Goal: Information Seeking & Learning: Learn about a topic

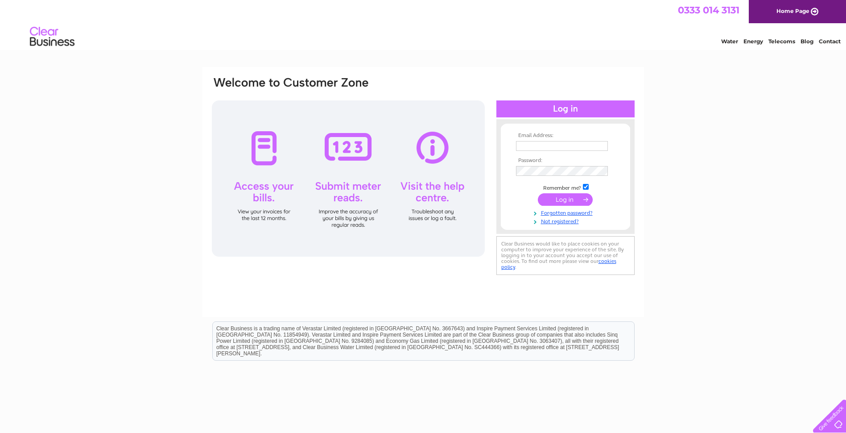
type input "[EMAIL_ADDRESS][DOMAIN_NAME][PERSON_NAME]"
click at [543, 200] on input "submit" at bounding box center [565, 199] width 55 height 12
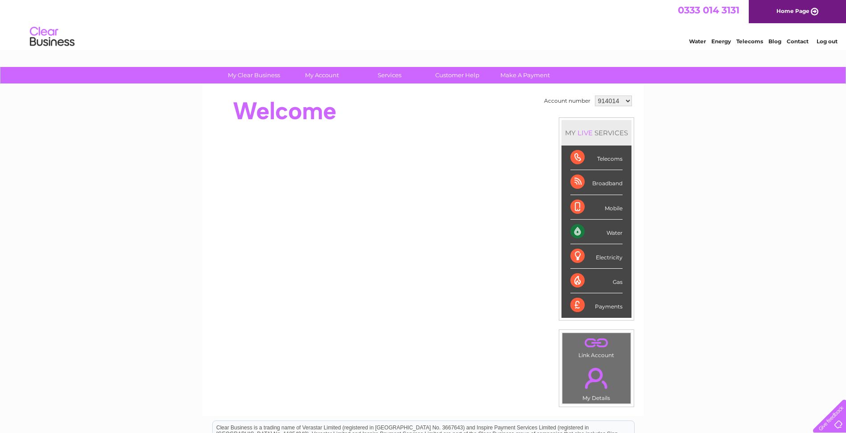
click at [608, 102] on select "914014 1083171" at bounding box center [613, 100] width 37 height 11
select select "1083171"
click at [595, 95] on select "914014 1083171" at bounding box center [613, 100] width 37 height 11
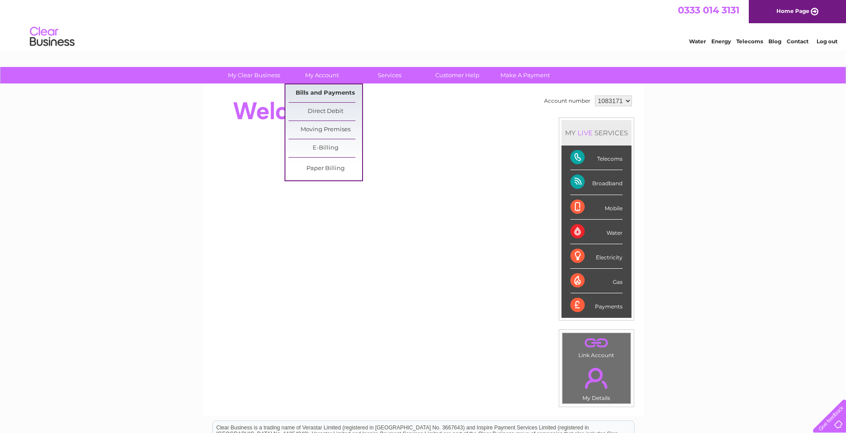
click at [317, 90] on link "Bills and Payments" at bounding box center [326, 93] width 74 height 18
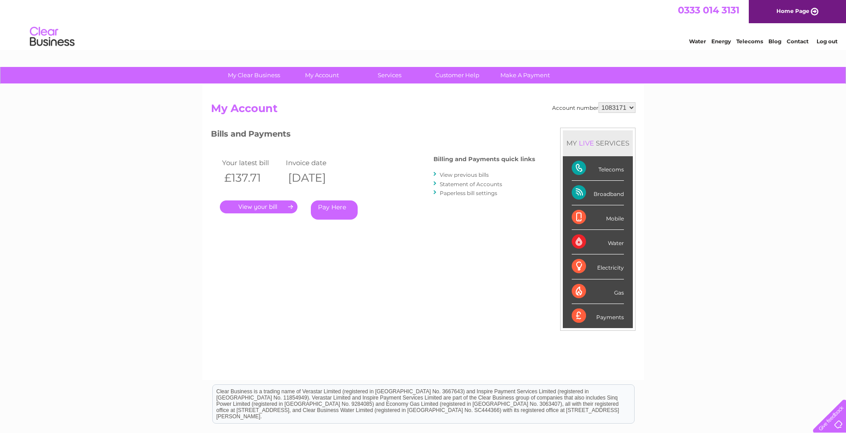
click at [451, 174] on link "View previous bills" at bounding box center [464, 174] width 49 height 7
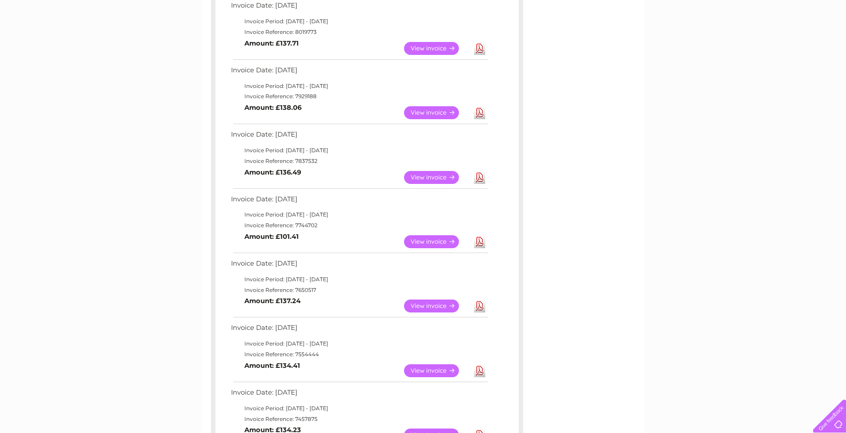
scroll to position [178, 0]
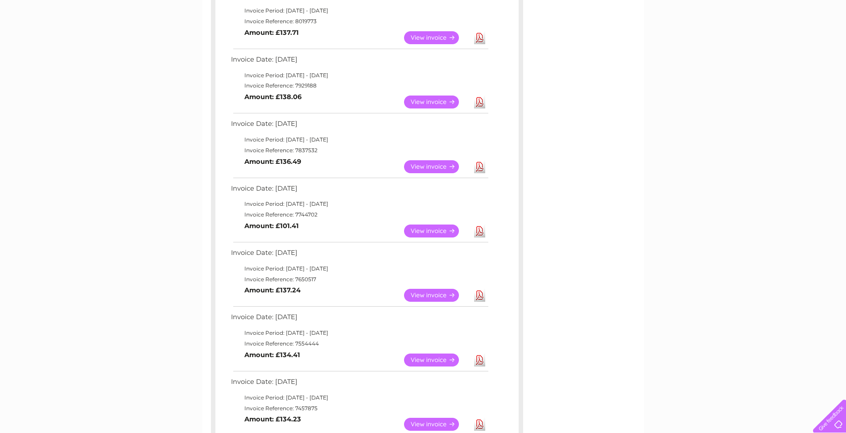
click at [442, 38] on link "View" at bounding box center [437, 37] width 66 height 13
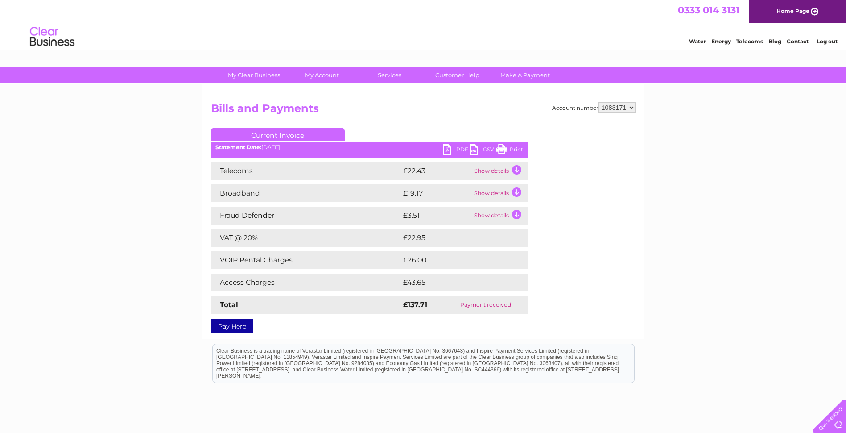
click at [519, 169] on td "Show details" at bounding box center [500, 171] width 56 height 18
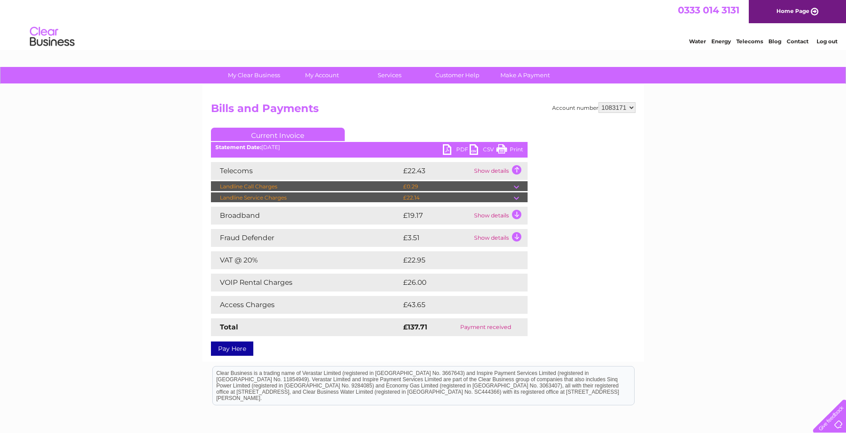
click at [517, 215] on td "Show details" at bounding box center [500, 216] width 56 height 18
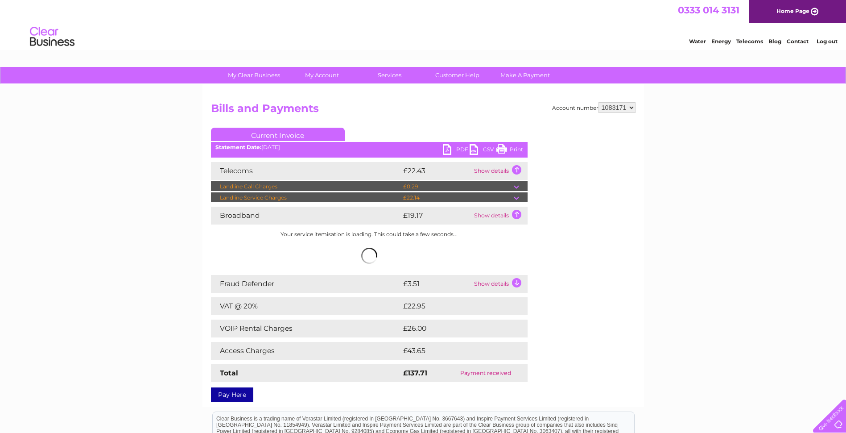
click at [516, 284] on td "Show details" at bounding box center [500, 284] width 56 height 18
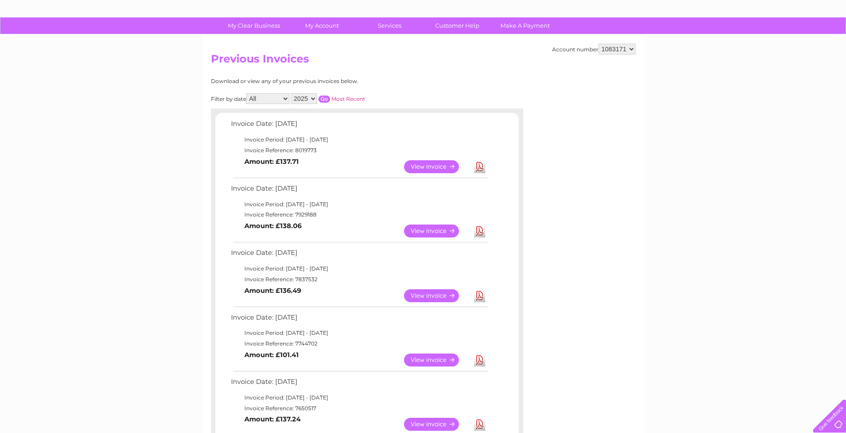
scroll to position [45, 0]
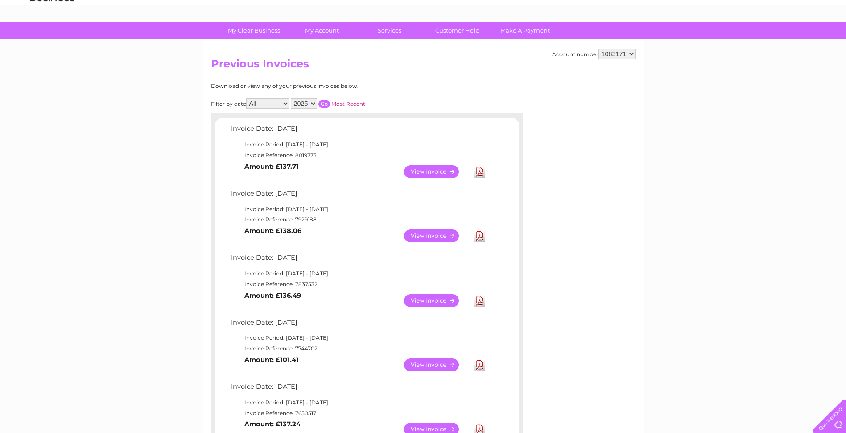
click at [422, 235] on link "View" at bounding box center [437, 235] width 66 height 13
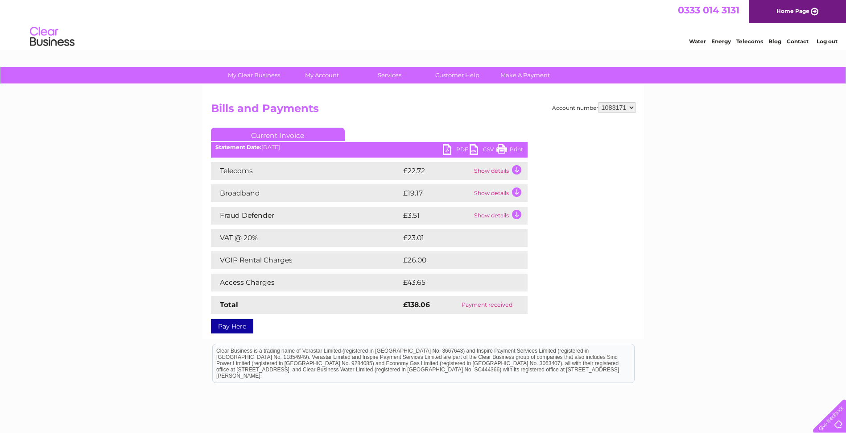
click at [511, 171] on td "Show details" at bounding box center [500, 171] width 56 height 18
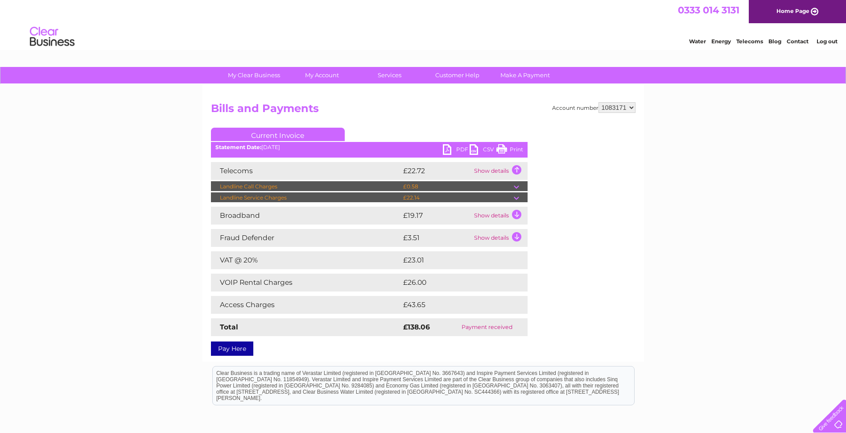
click at [516, 214] on td "Show details" at bounding box center [500, 216] width 56 height 18
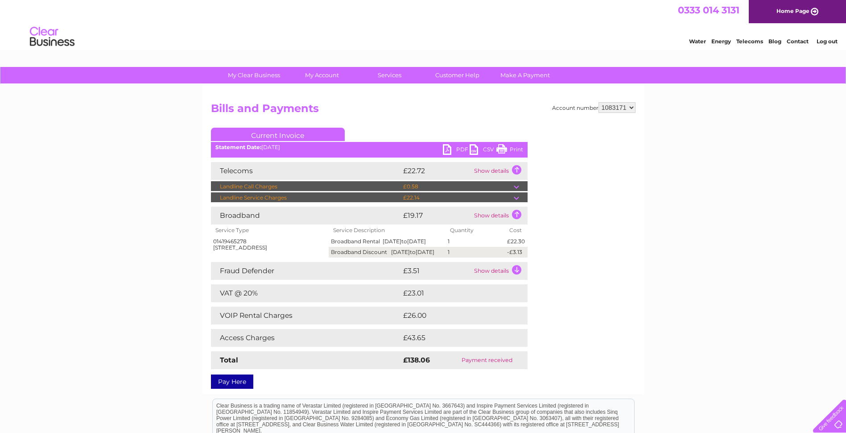
click at [511, 280] on td "Show details" at bounding box center [500, 271] width 56 height 18
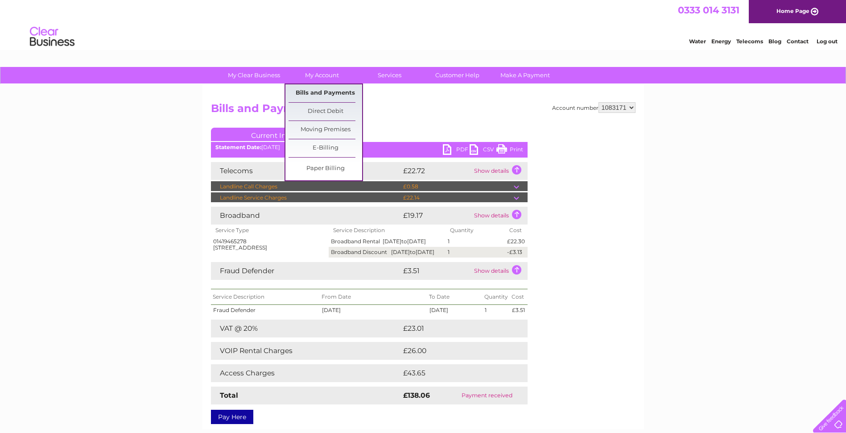
click at [311, 91] on link "Bills and Payments" at bounding box center [326, 93] width 74 height 18
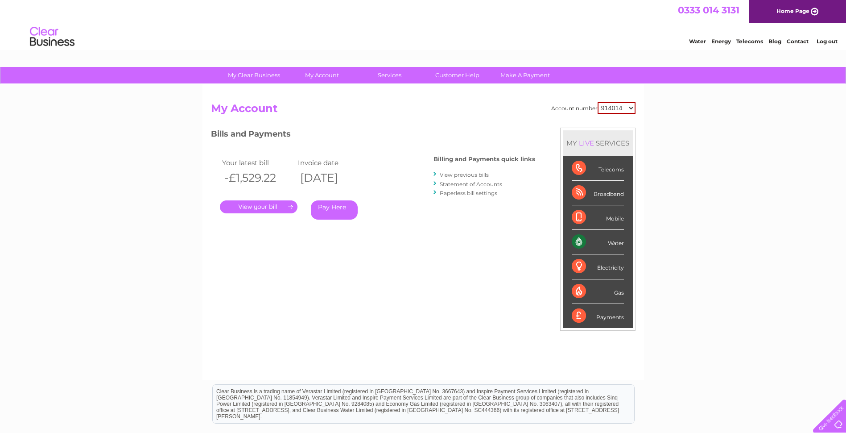
click at [457, 173] on link "View previous bills" at bounding box center [464, 174] width 49 height 7
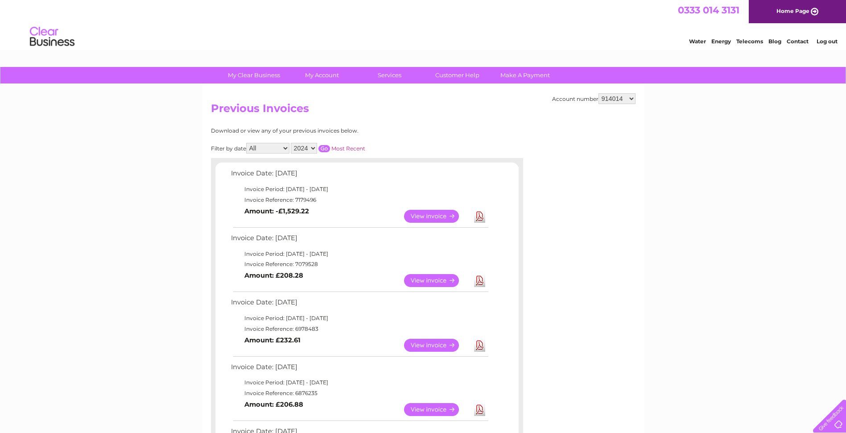
click at [621, 101] on select "914014 1083171" at bounding box center [617, 98] width 37 height 11
select select "1083171"
click at [599, 93] on select "914014 1083171" at bounding box center [617, 98] width 37 height 11
click at [453, 212] on link "View" at bounding box center [437, 216] width 66 height 13
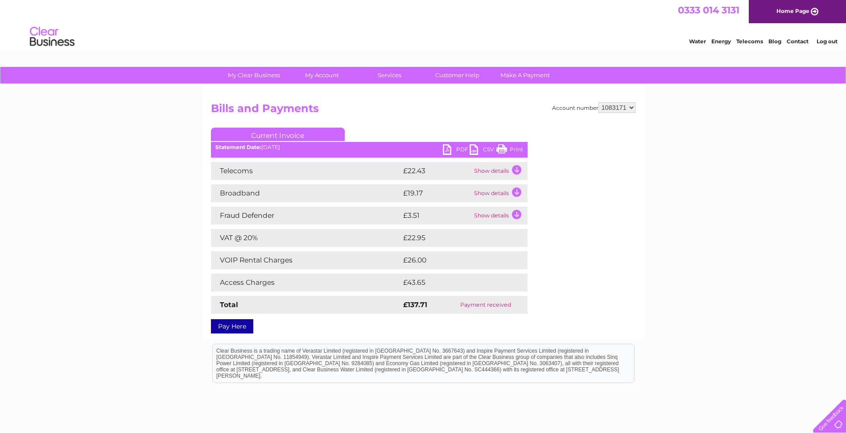
click at [511, 212] on td "Show details" at bounding box center [500, 216] width 56 height 18
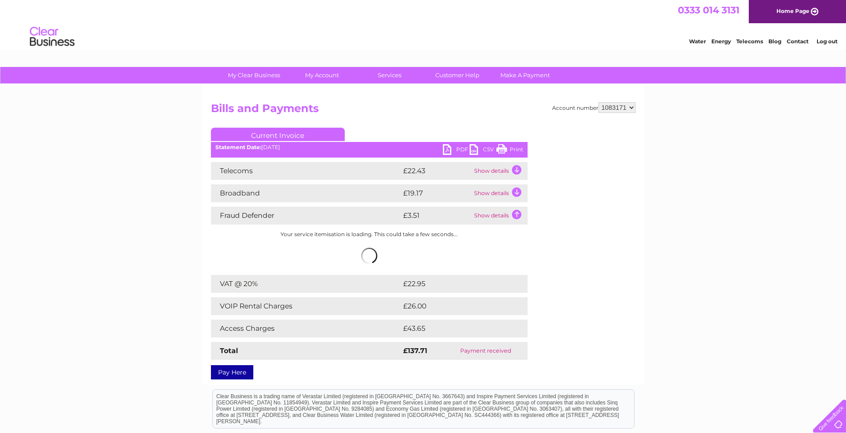
click at [513, 192] on td "Show details" at bounding box center [500, 193] width 56 height 18
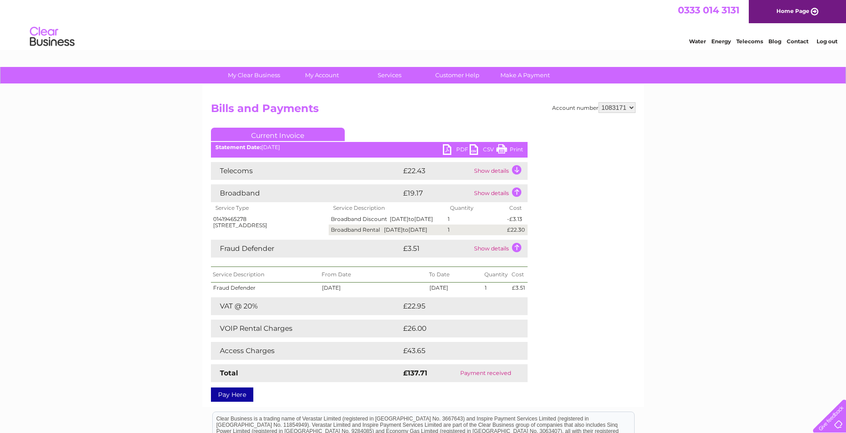
click at [517, 171] on td "Show details" at bounding box center [500, 171] width 56 height 18
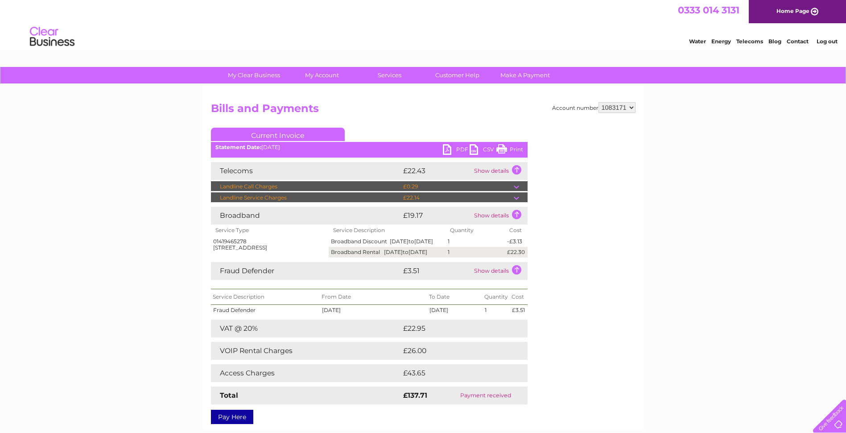
click at [617, 108] on select "914014 1083171" at bounding box center [617, 107] width 37 height 11
select select "914014"
click at [599, 102] on select "914014 1083171" at bounding box center [617, 107] width 37 height 11
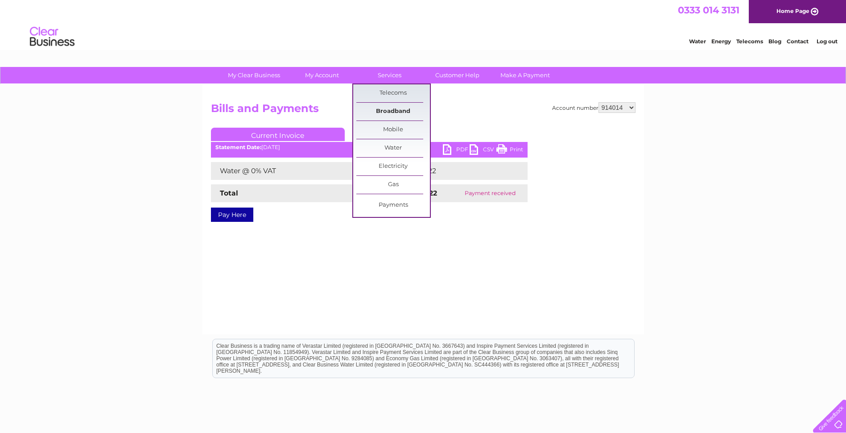
click at [379, 112] on link "Broadband" at bounding box center [393, 112] width 74 height 18
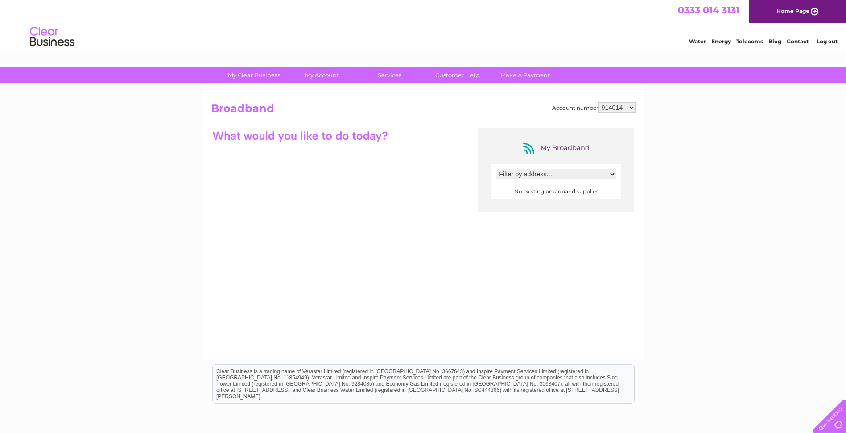
click at [583, 174] on select "Filter by address..." at bounding box center [556, 174] width 120 height 11
click at [625, 108] on select "914014 1083171" at bounding box center [617, 107] width 37 height 11
select select "1083171"
click at [599, 102] on select "914014 1083171" at bounding box center [617, 107] width 37 height 11
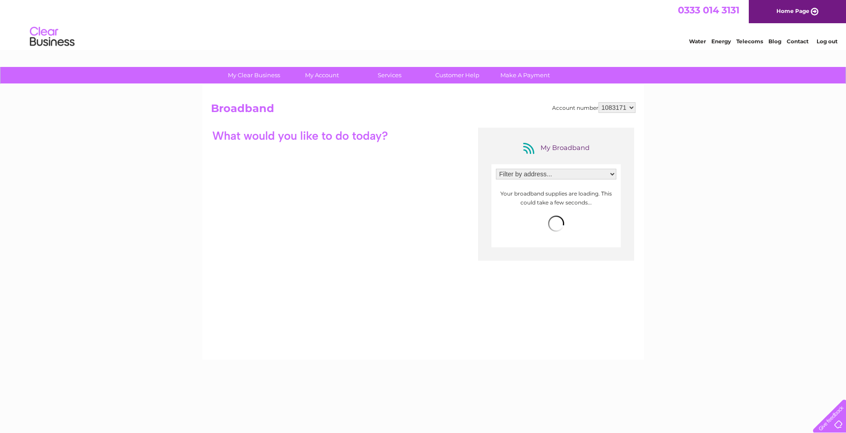
click at [552, 176] on select "Filter by address... [STREET_ADDRESS][PERSON_NAME]" at bounding box center [556, 174] width 120 height 11
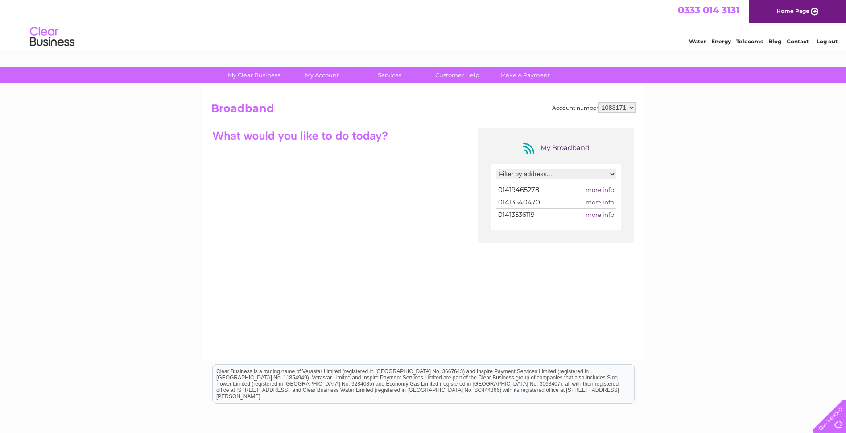
select select "2175935"
click at [496, 169] on select "Filter by address... [STREET_ADDRESS][PERSON_NAME]" at bounding box center [556, 174] width 120 height 11
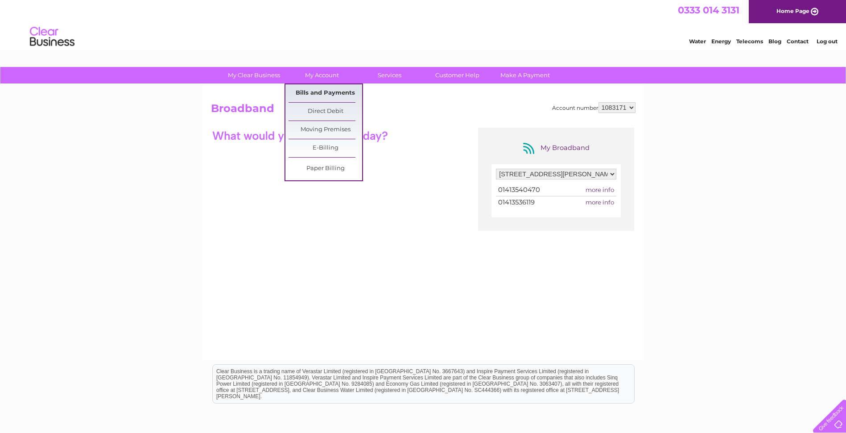
click at [321, 94] on link "Bills and Payments" at bounding box center [326, 93] width 74 height 18
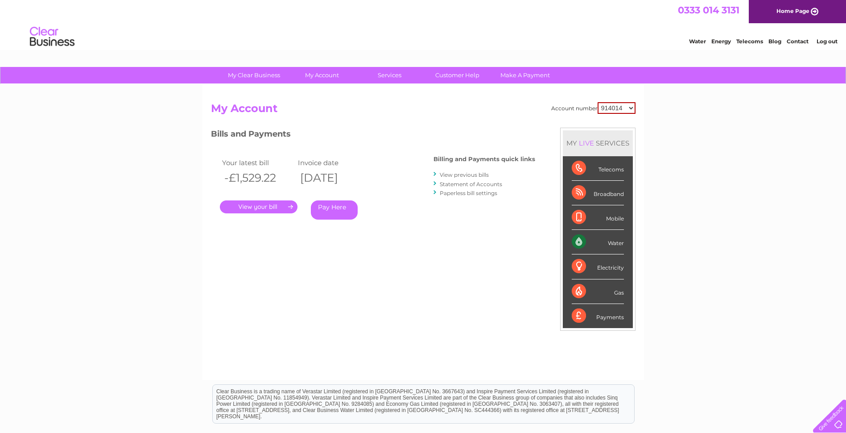
click at [617, 109] on select "914014 1083171" at bounding box center [617, 108] width 38 height 12
select select "1083171"
click at [598, 102] on select "914014 1083171" at bounding box center [617, 108] width 38 height 12
click at [602, 135] on div "MY LIVE SERVICES" at bounding box center [598, 142] width 70 height 25
click at [243, 210] on link "." at bounding box center [259, 206] width 78 height 13
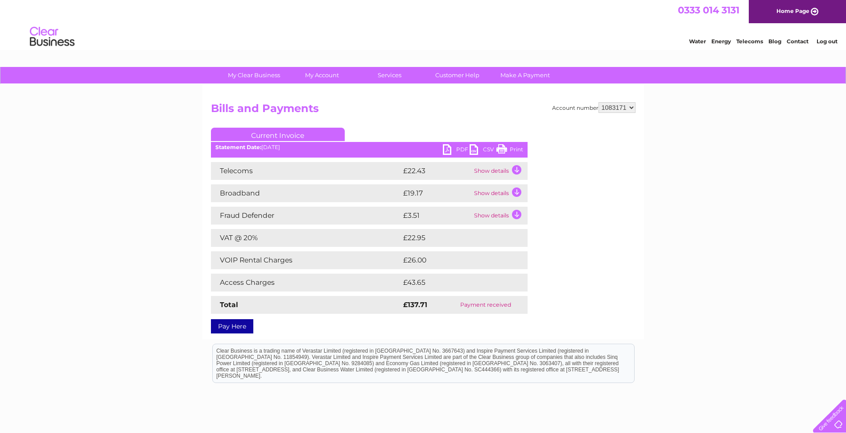
click at [486, 168] on td "Show details" at bounding box center [500, 171] width 56 height 18
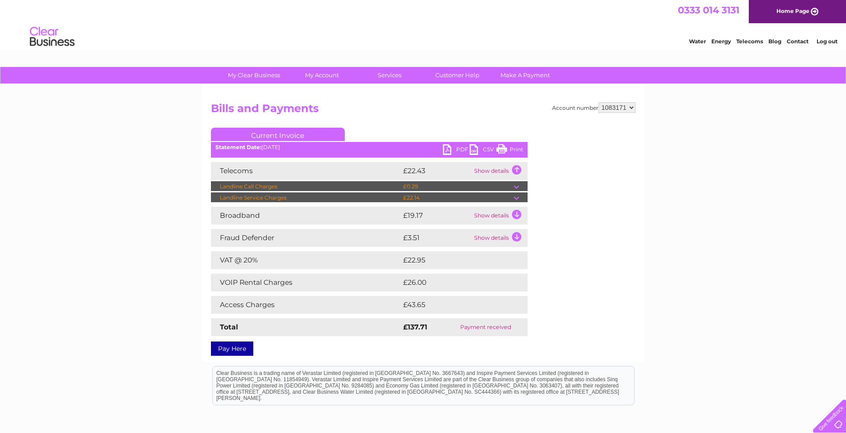
click at [479, 213] on td "Show details" at bounding box center [500, 216] width 56 height 18
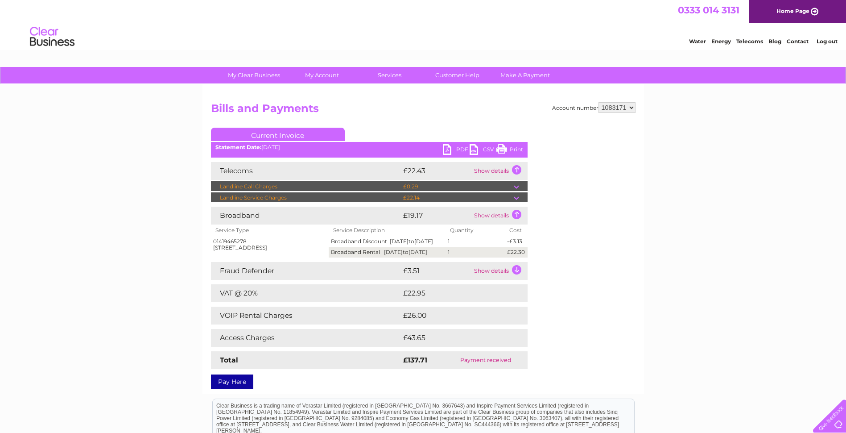
click at [480, 280] on td "Show details" at bounding box center [500, 271] width 56 height 18
